Goal: Task Accomplishment & Management: Manage account settings

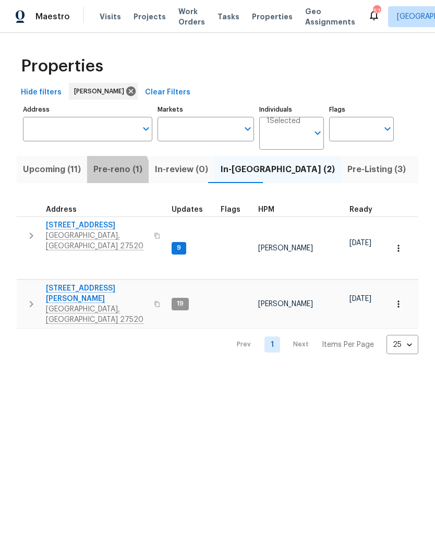
click at [114, 173] on span "Pre-reno (1)" at bounding box center [117, 169] width 49 height 15
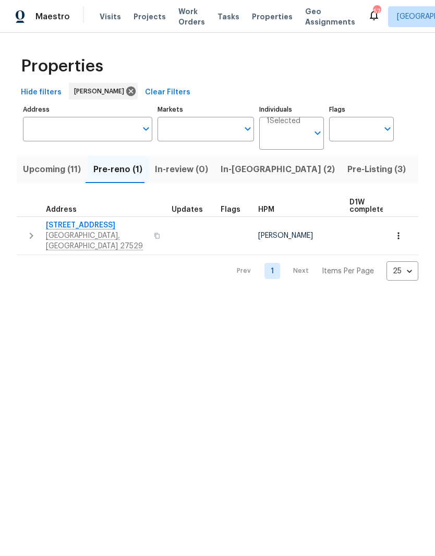
click at [71, 229] on span "[STREET_ADDRESS]" at bounding box center [97, 225] width 102 height 10
click at [40, 172] on span "Upcoming (11)" at bounding box center [52, 169] width 58 height 15
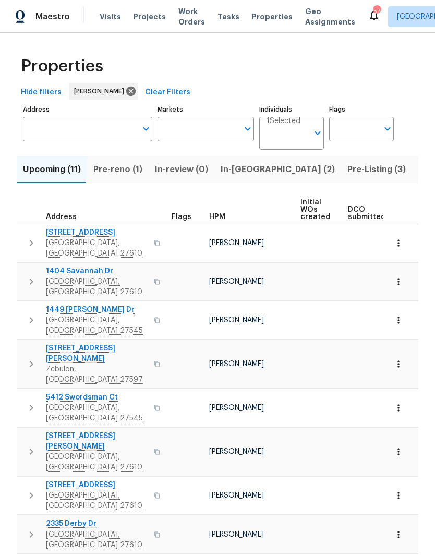
click at [229, 175] on span "In-[GEOGRAPHIC_DATA] (2)" at bounding box center [278, 169] width 114 height 15
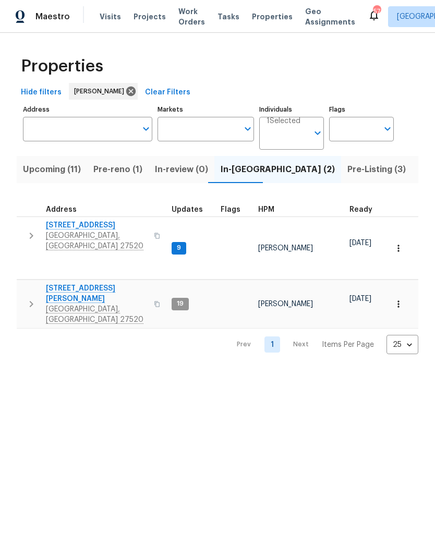
click at [62, 283] on span "[STREET_ADDRESS][PERSON_NAME]" at bounding box center [97, 293] width 102 height 21
click at [34, 166] on span "Upcoming (11)" at bounding box center [52, 169] width 58 height 15
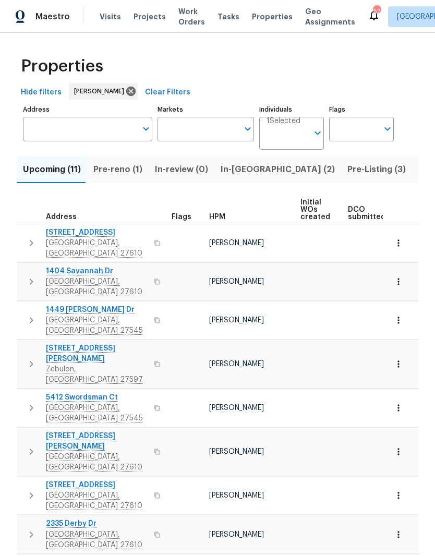
click at [54, 519] on span "2335 Derby Dr" at bounding box center [97, 524] width 102 height 10
click at [404, 523] on button "button" at bounding box center [398, 534] width 23 height 23
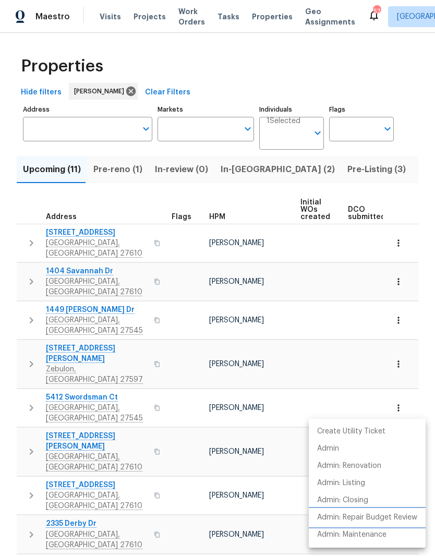
click at [404, 520] on p "Admin: Repair Budget Review" at bounding box center [367, 517] width 100 height 11
click at [124, 173] on div at bounding box center [217, 278] width 435 height 556
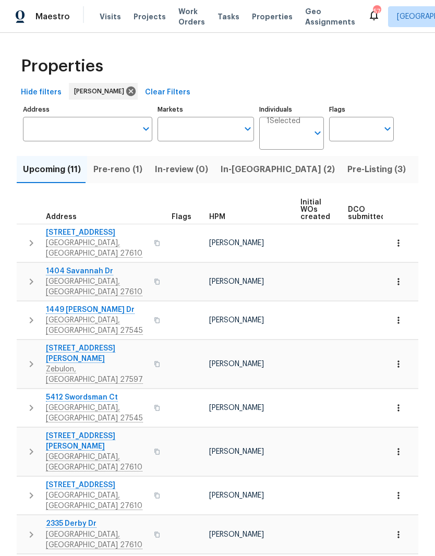
click at [134, 165] on span "Pre-reno (1)" at bounding box center [117, 169] width 49 height 15
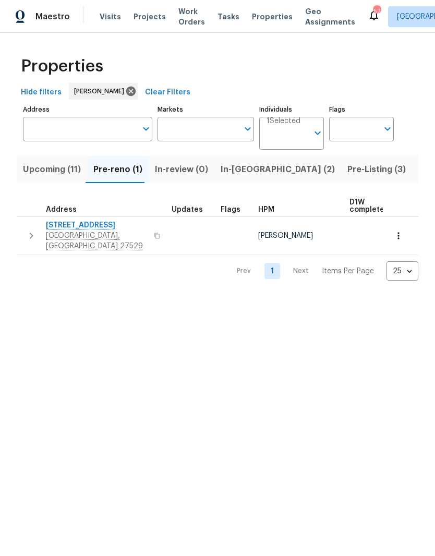
click at [101, 225] on span "[STREET_ADDRESS]" at bounding box center [97, 225] width 102 height 10
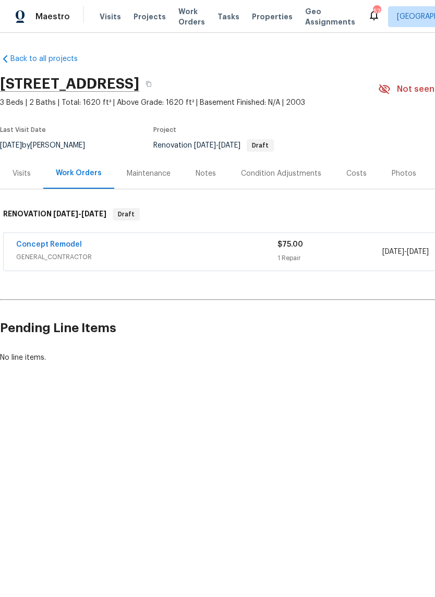
click at [51, 248] on link "Concept Remodel" at bounding box center [49, 244] width 66 height 7
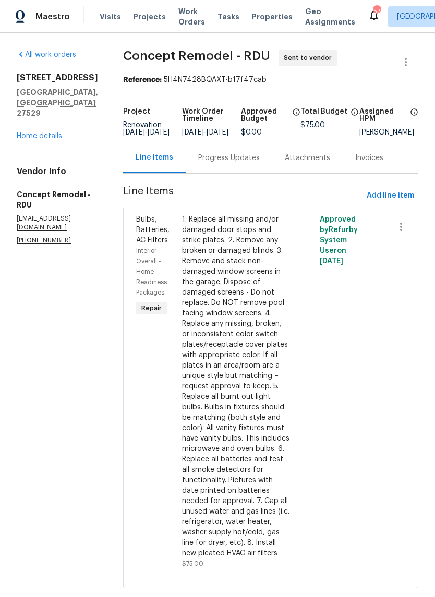
click at [214, 163] on div "Progress Updates" at bounding box center [229, 158] width 62 height 10
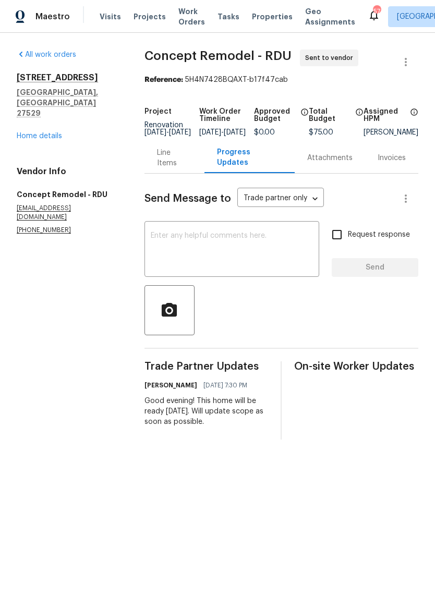
click at [260, 250] on textarea at bounding box center [232, 250] width 162 height 37
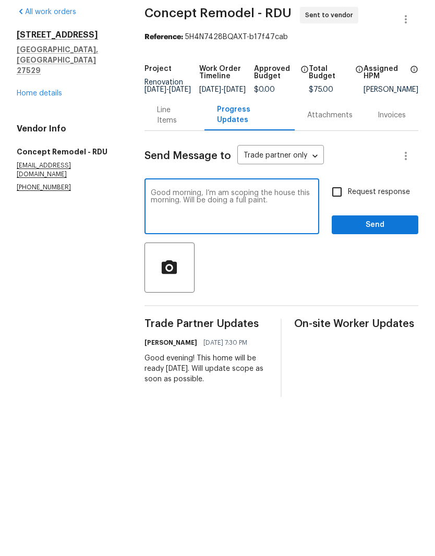
type textarea "Good morning, I’m am scoping the house this morning. Will be doing a full paint."
click at [340, 224] on input "Request response" at bounding box center [337, 235] width 22 height 22
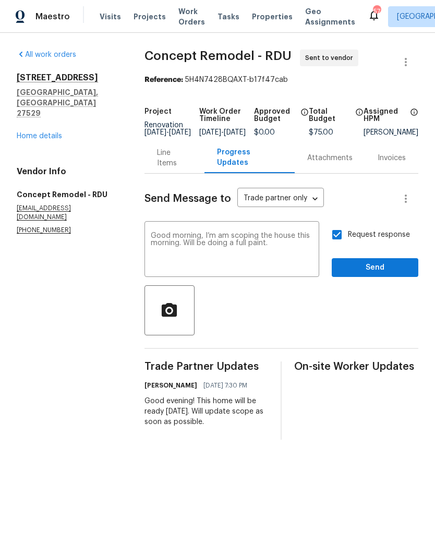
click at [381, 233] on label "Request response" at bounding box center [368, 235] width 84 height 22
click at [348, 233] on input "Request response" at bounding box center [337, 235] width 22 height 22
click at [344, 243] on input "Request response" at bounding box center [337, 235] width 22 height 22
checkbox input "true"
click at [382, 274] on span "Send" at bounding box center [375, 267] width 70 height 13
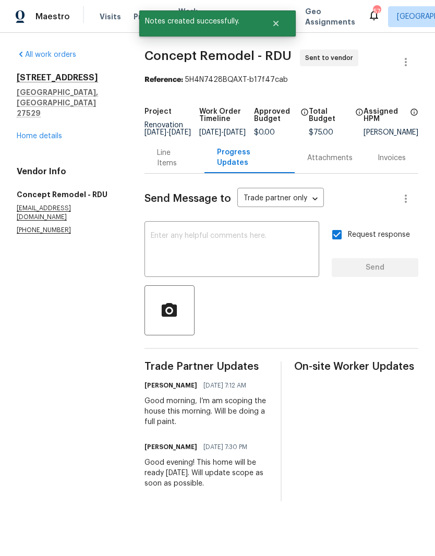
click at [30, 133] on link "Home details" at bounding box center [39, 136] width 45 height 7
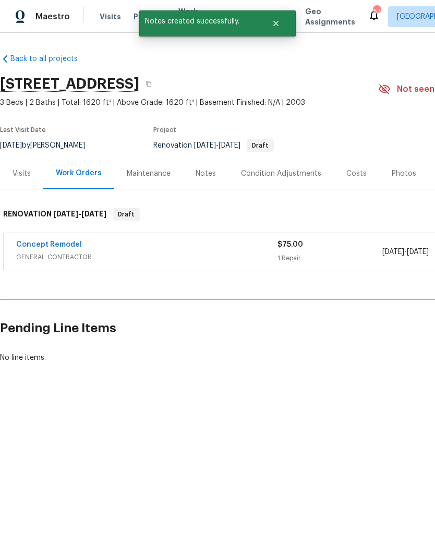
click at [20, 179] on div "Visits" at bounding box center [21, 173] width 43 height 31
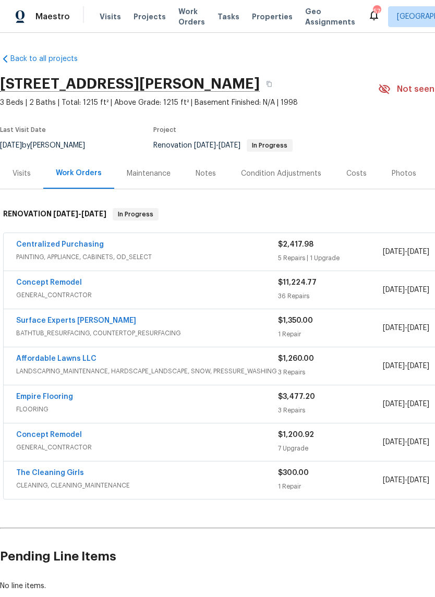
click at [80, 323] on link "Surface Experts Cary" at bounding box center [76, 320] width 120 height 7
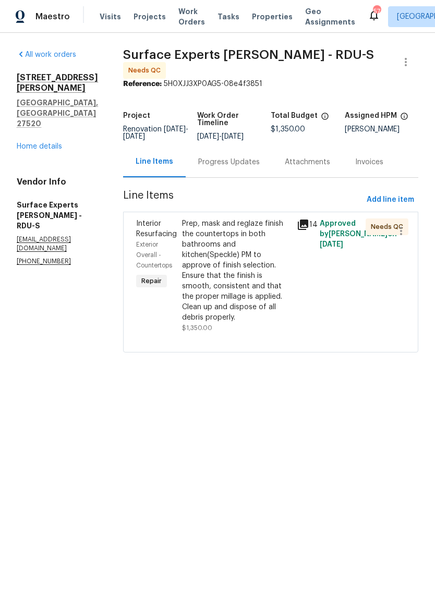
click at [274, 298] on div "Prep, mask and reglaze finish the countertops in both bathrooms and kitchen(Spe…" at bounding box center [236, 271] width 109 height 104
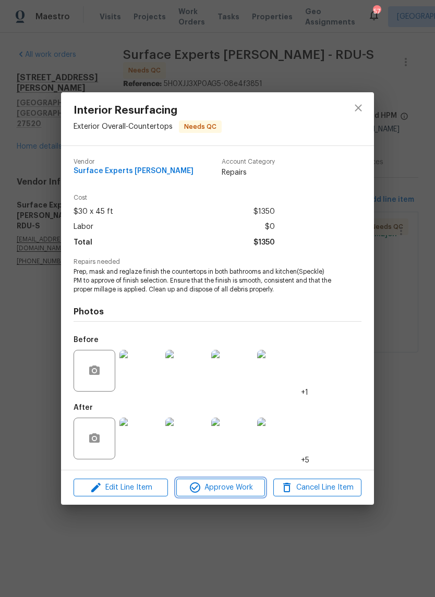
click at [247, 489] on span "Approve Work" at bounding box center [220, 488] width 82 height 13
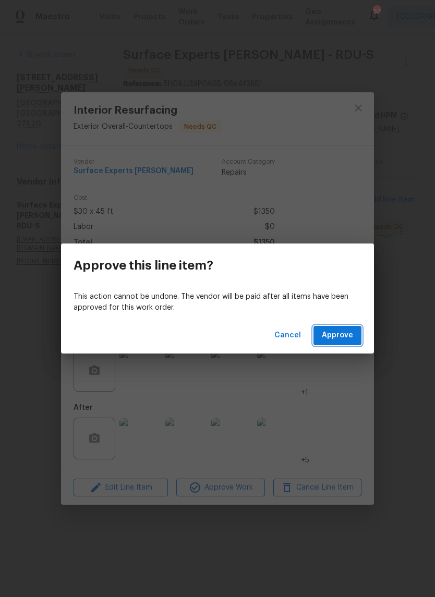
click at [361, 334] on button "Approve" at bounding box center [338, 335] width 48 height 19
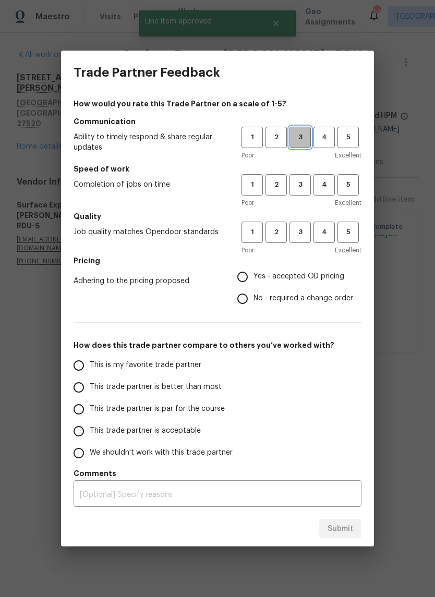
click at [299, 138] on span "3" at bounding box center [300, 137] width 19 height 12
click at [302, 188] on span "3" at bounding box center [300, 185] width 19 height 12
click at [299, 236] on span "3" at bounding box center [300, 232] width 19 height 12
click at [308, 278] on span "Yes - accepted OD pricing" at bounding box center [299, 276] width 91 height 11
click at [254, 278] on input "Yes - accepted OD pricing" at bounding box center [243, 277] width 22 height 22
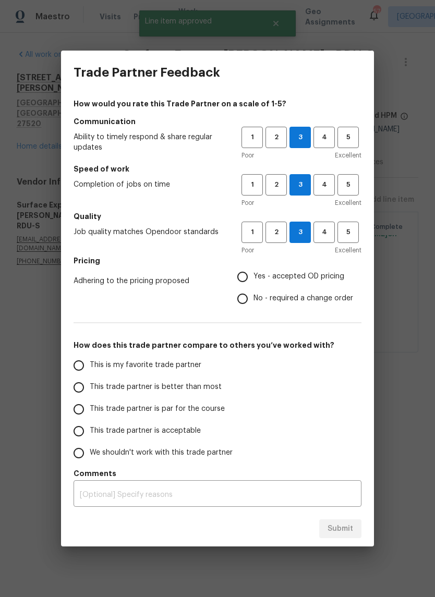
radio input "true"
click at [195, 435] on span "This trade partner is acceptable" at bounding box center [145, 431] width 111 height 11
click at [90, 435] on input "This trade partner is acceptable" at bounding box center [79, 432] width 22 height 22
click at [356, 533] on button "Submit" at bounding box center [340, 529] width 42 height 19
radio input "true"
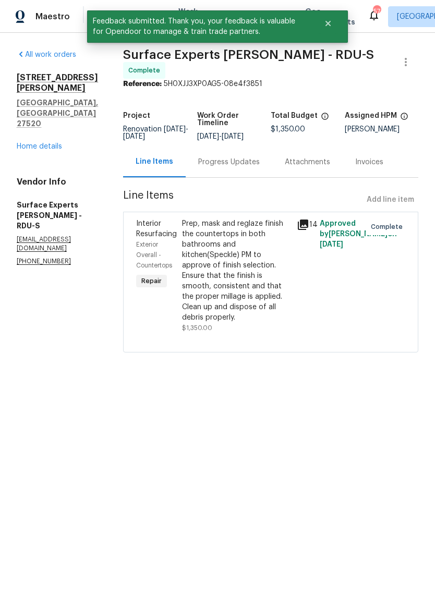
click at [52, 143] on link "Home details" at bounding box center [39, 146] width 45 height 7
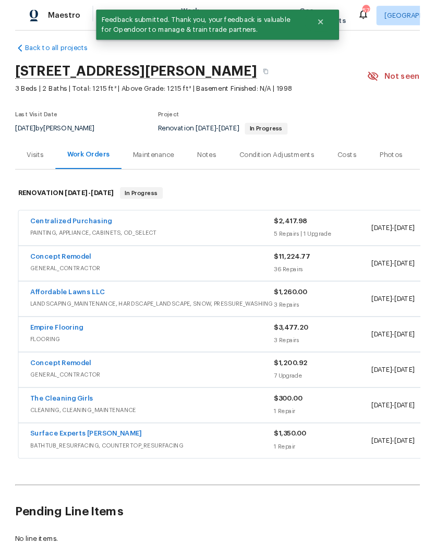
scroll to position [7, 0]
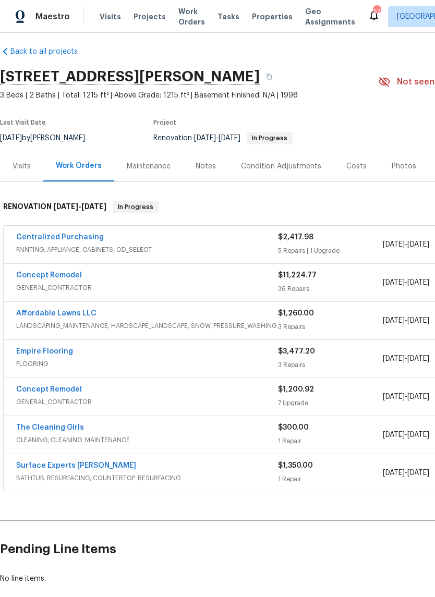
click at [84, 240] on link "Centralized Purchasing" at bounding box center [60, 237] width 88 height 7
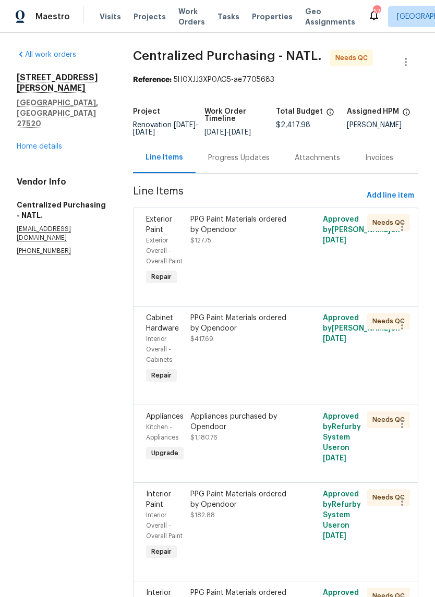
click at [58, 143] on link "Home details" at bounding box center [39, 146] width 45 height 7
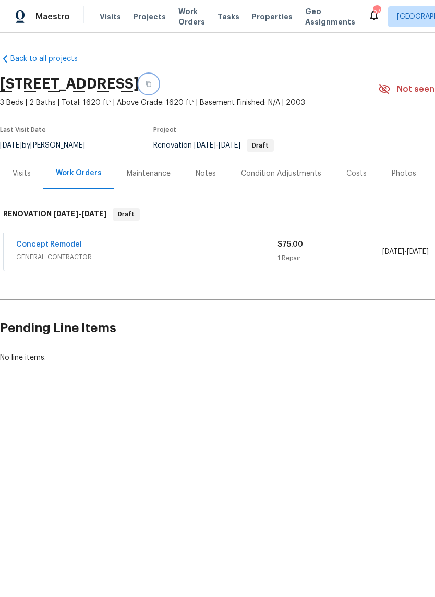
click at [152, 86] on icon "button" at bounding box center [149, 84] width 6 height 6
click at [158, 87] on button "button" at bounding box center [148, 84] width 19 height 19
